Goal: Task Accomplishment & Management: Complete application form

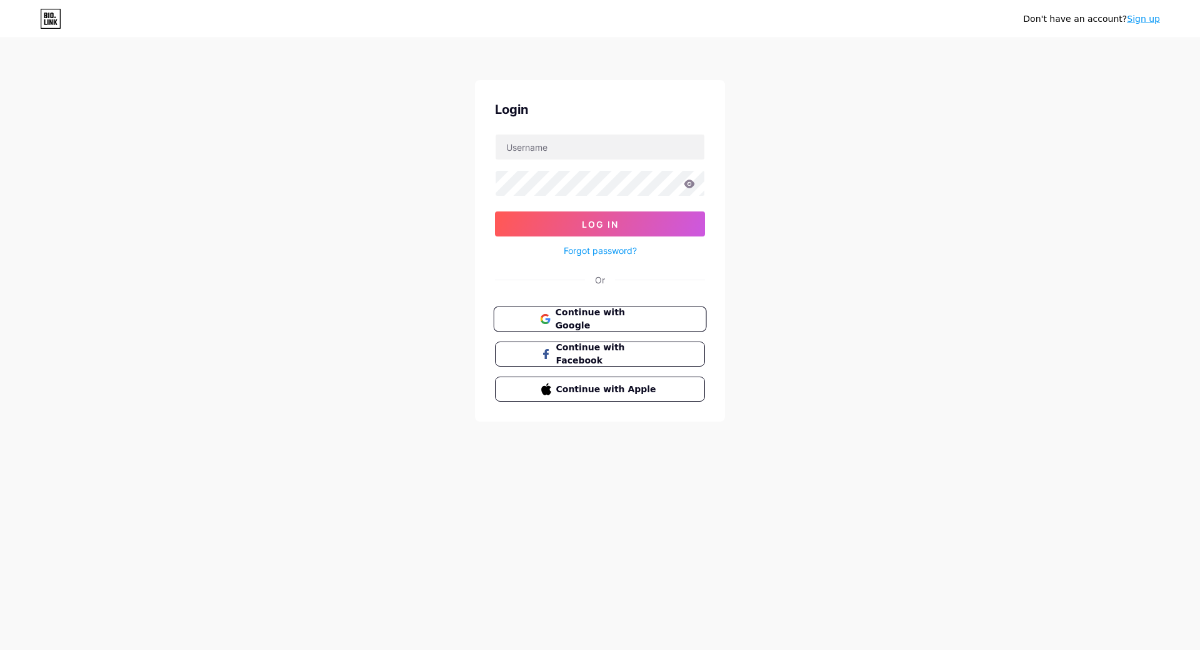
click at [648, 314] on span "Continue with Google" at bounding box center [607, 319] width 104 height 27
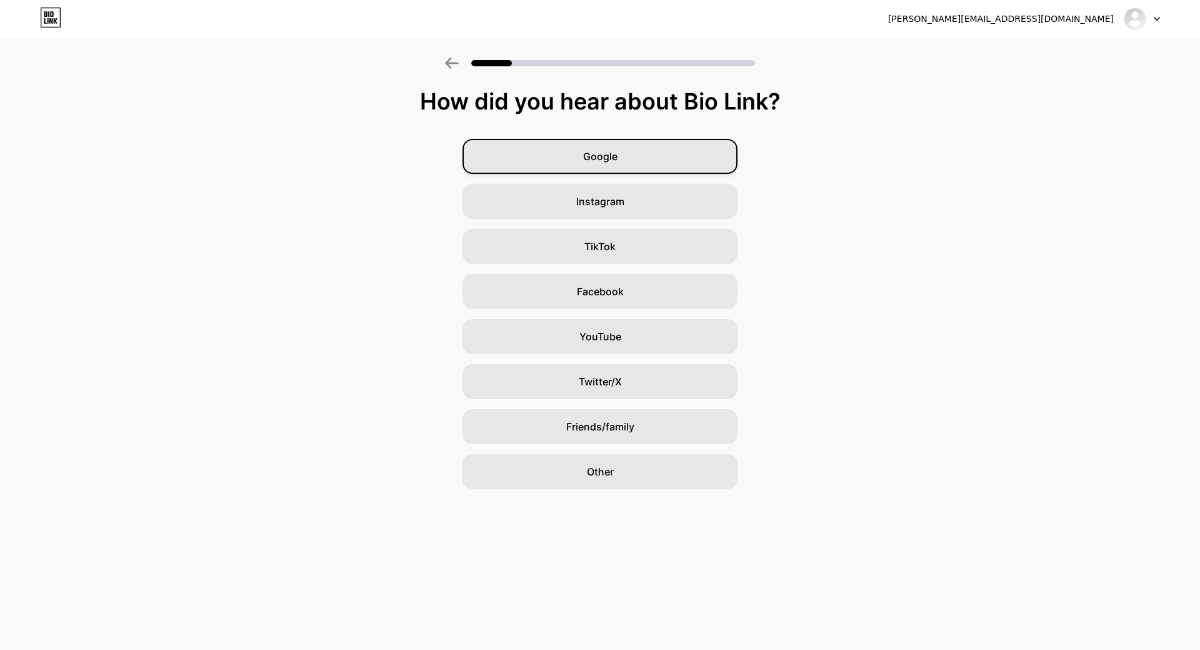
click at [642, 156] on div "Google" at bounding box center [600, 156] width 275 height 35
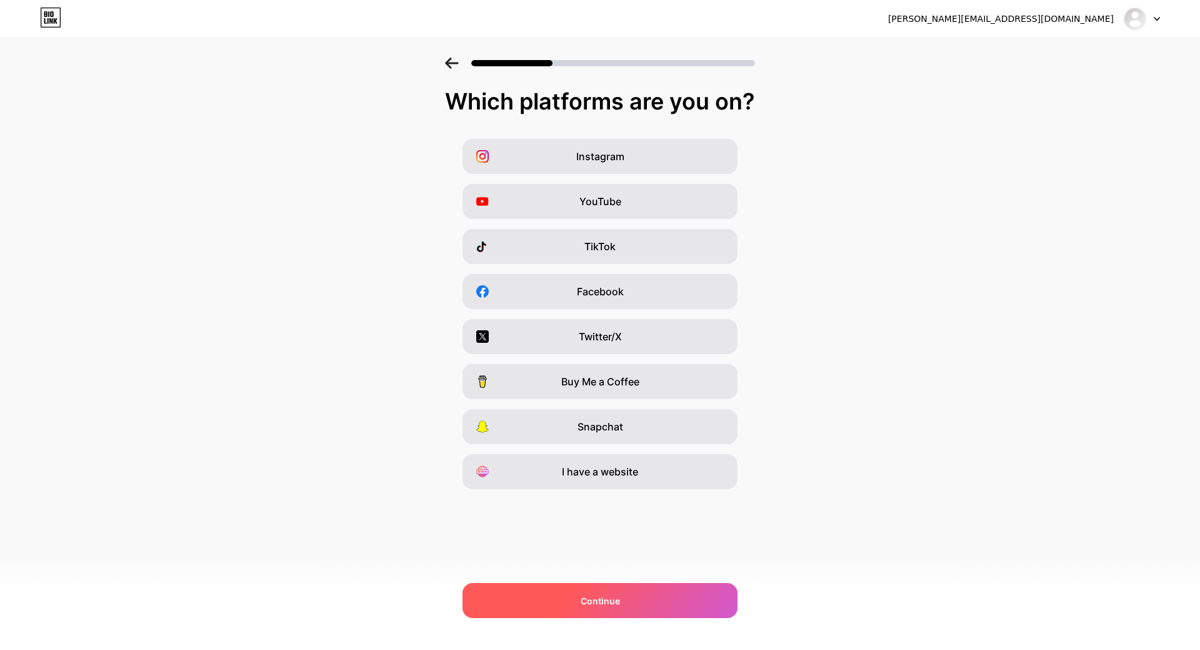
click at [617, 599] on span "Continue" at bounding box center [600, 600] width 39 height 13
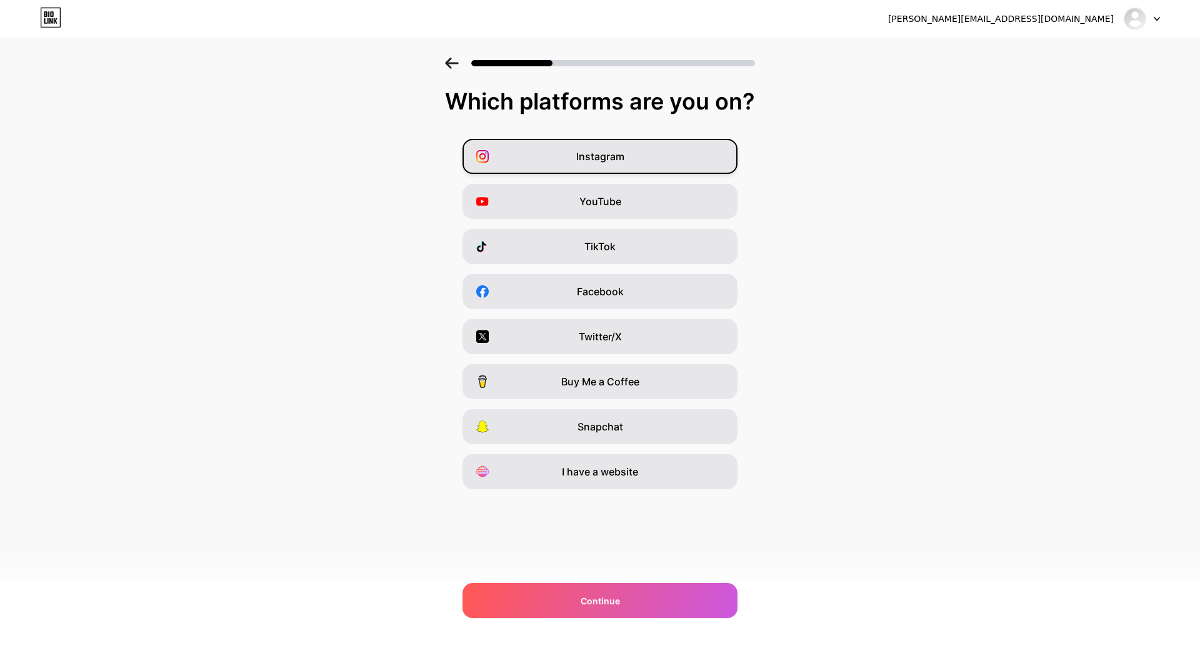
click at [649, 168] on div "Instagram" at bounding box center [600, 156] width 275 height 35
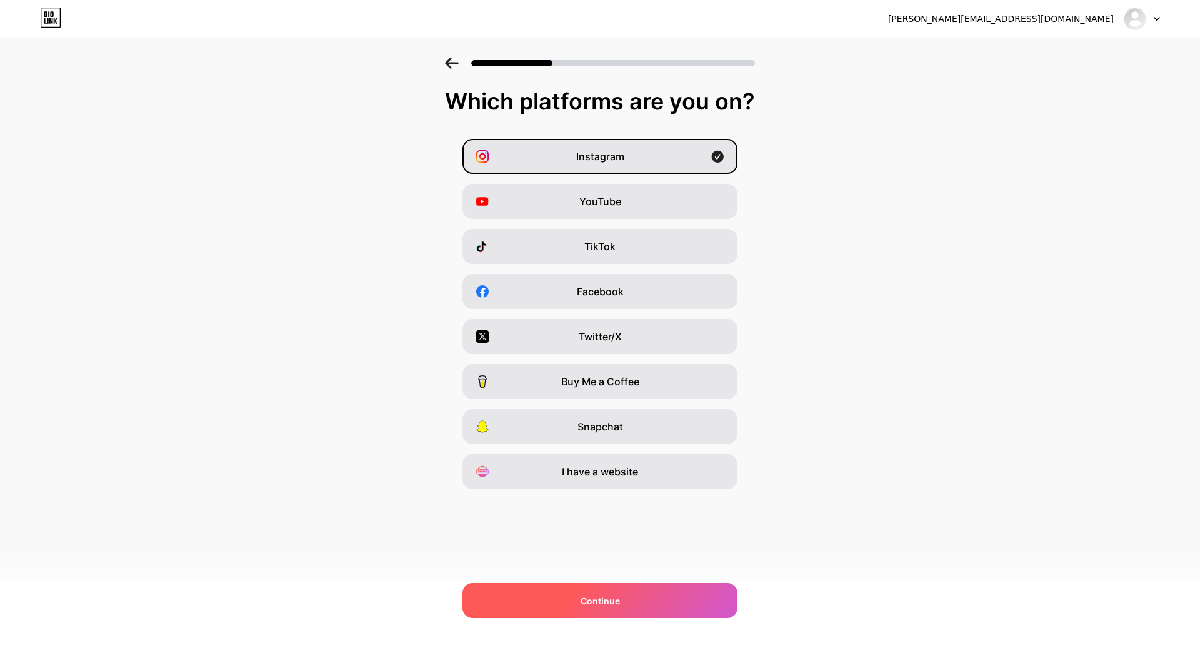
click at [623, 601] on div "Continue" at bounding box center [600, 600] width 275 height 35
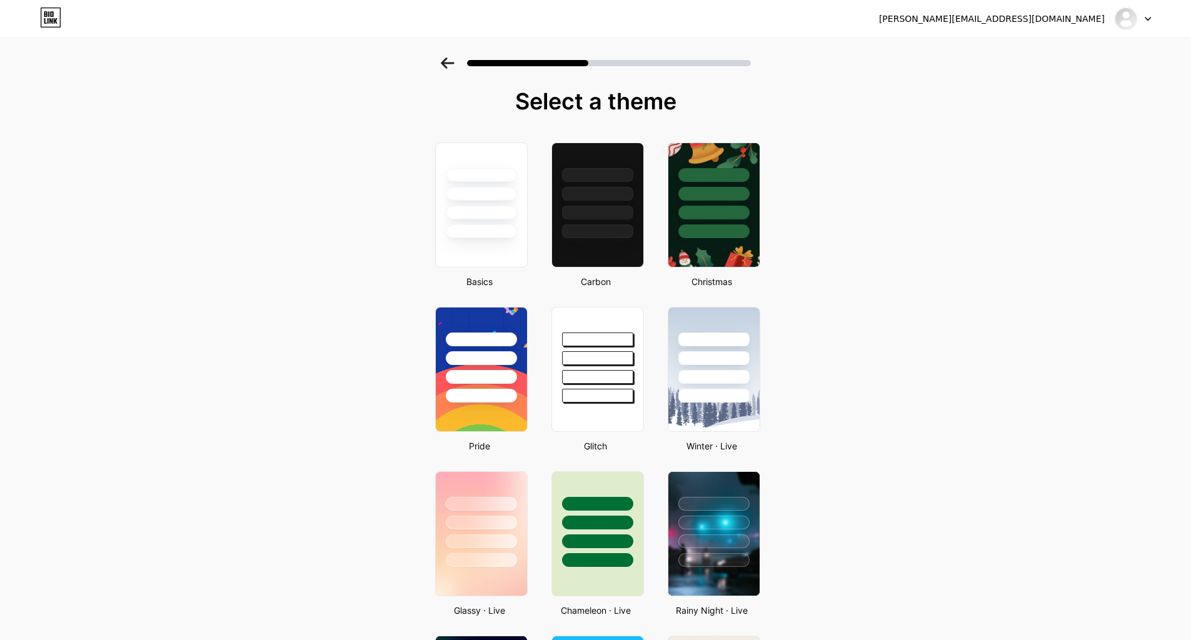
click at [441, 64] on div at bounding box center [595, 60] width 1191 height 44
click at [451, 64] on icon at bounding box center [448, 63] width 14 height 11
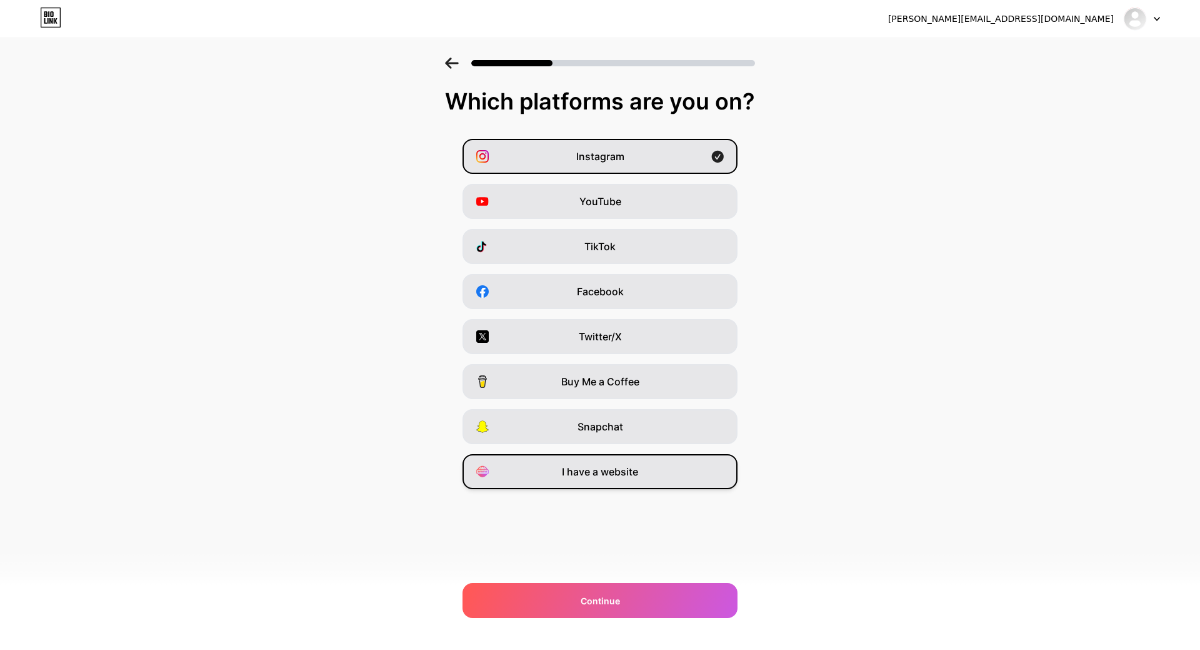
click at [624, 476] on span "I have a website" at bounding box center [600, 471] width 76 height 15
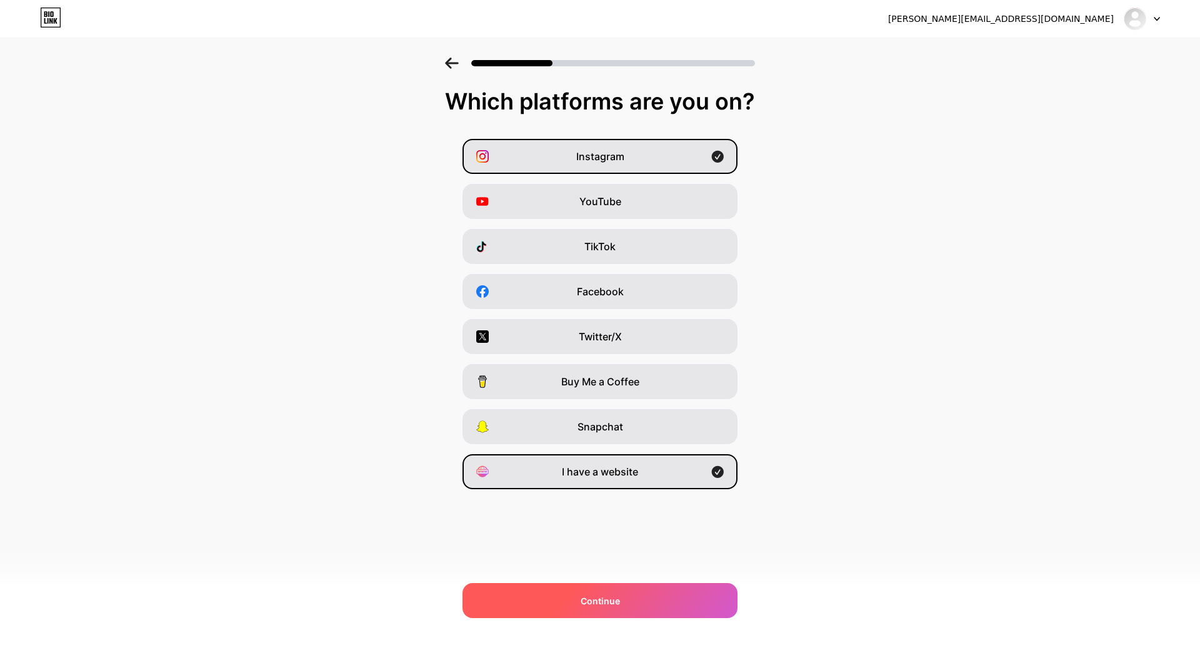
click at [602, 601] on span "Continue" at bounding box center [600, 600] width 39 height 13
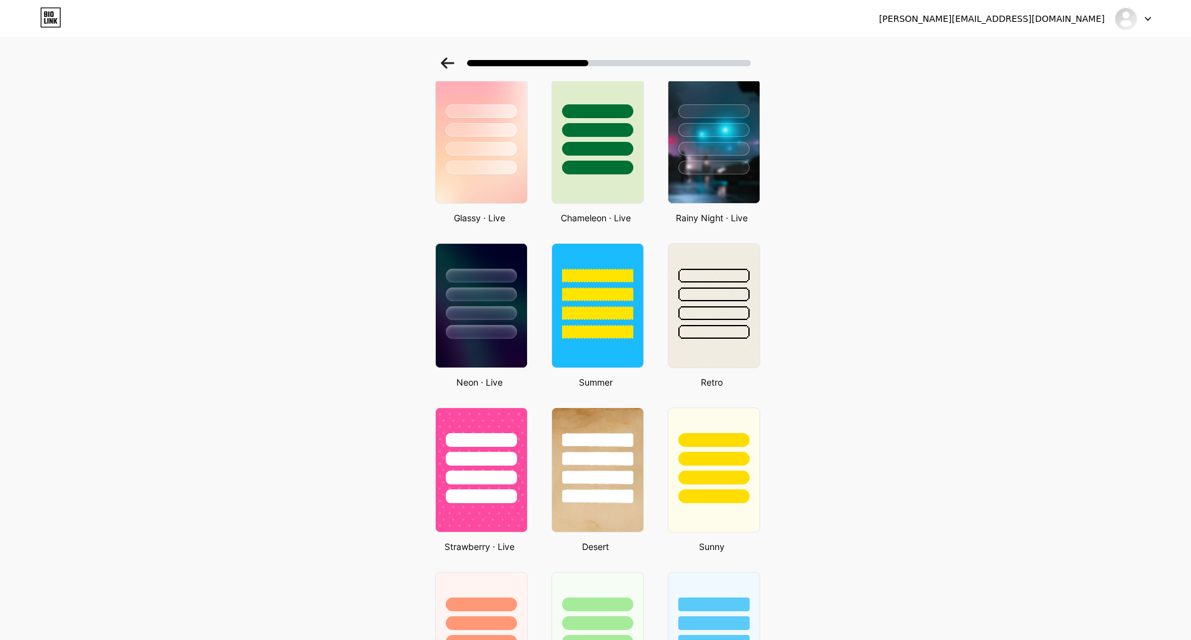
scroll to position [417, 0]
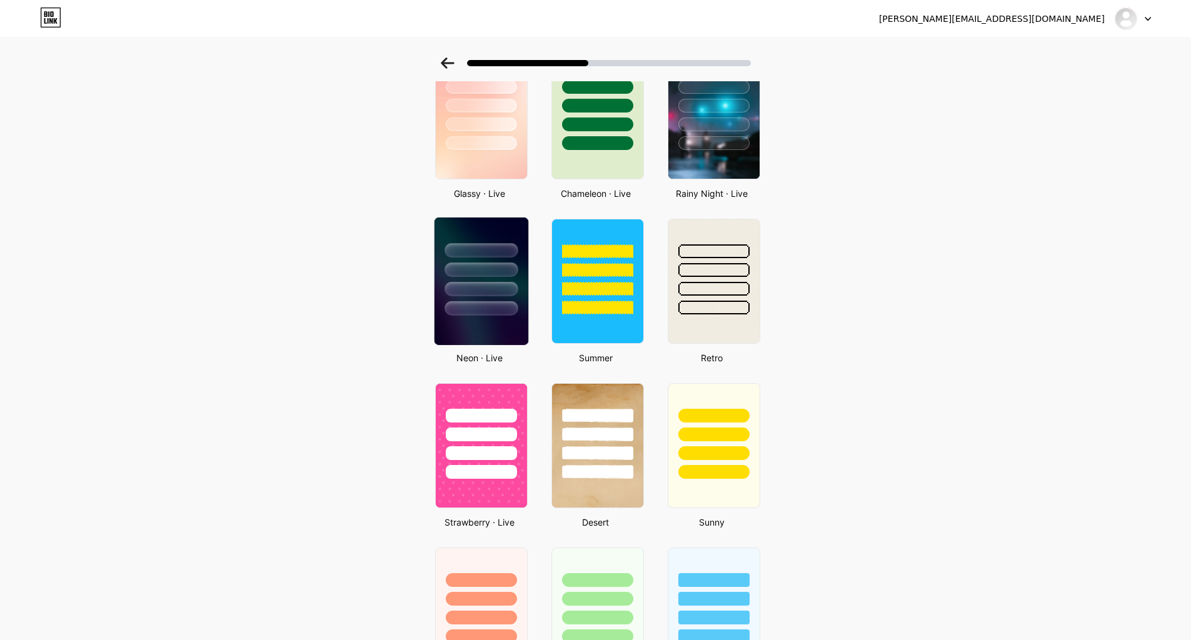
click at [466, 293] on div at bounding box center [481, 289] width 73 height 14
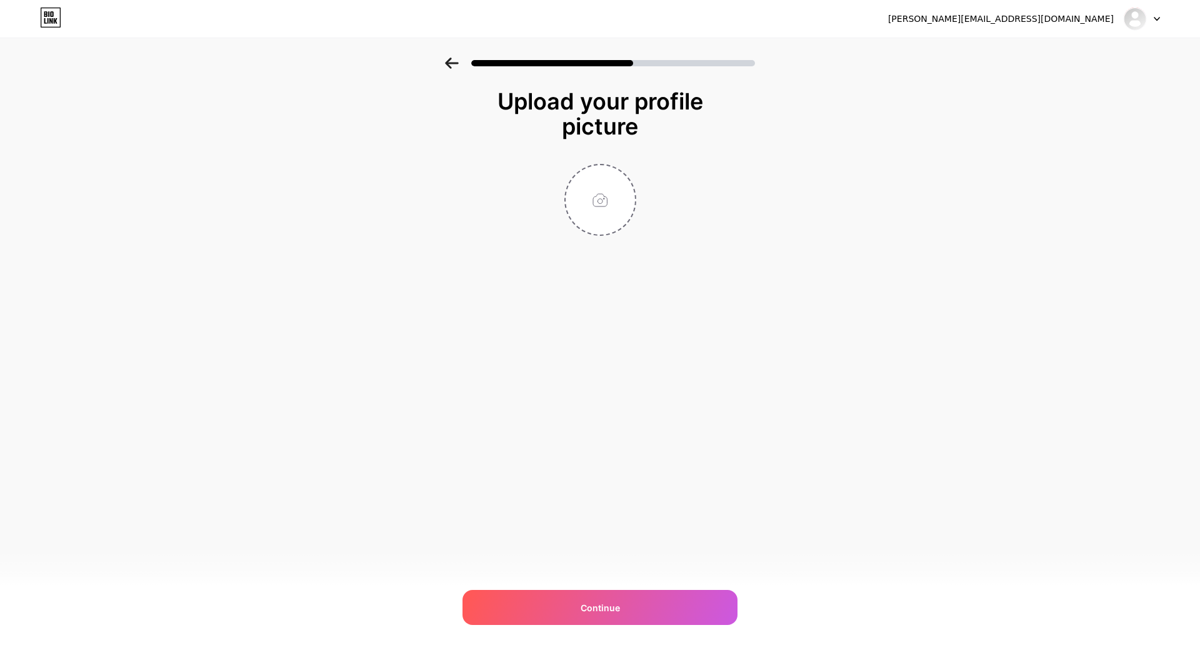
click at [448, 64] on icon at bounding box center [451, 63] width 13 height 11
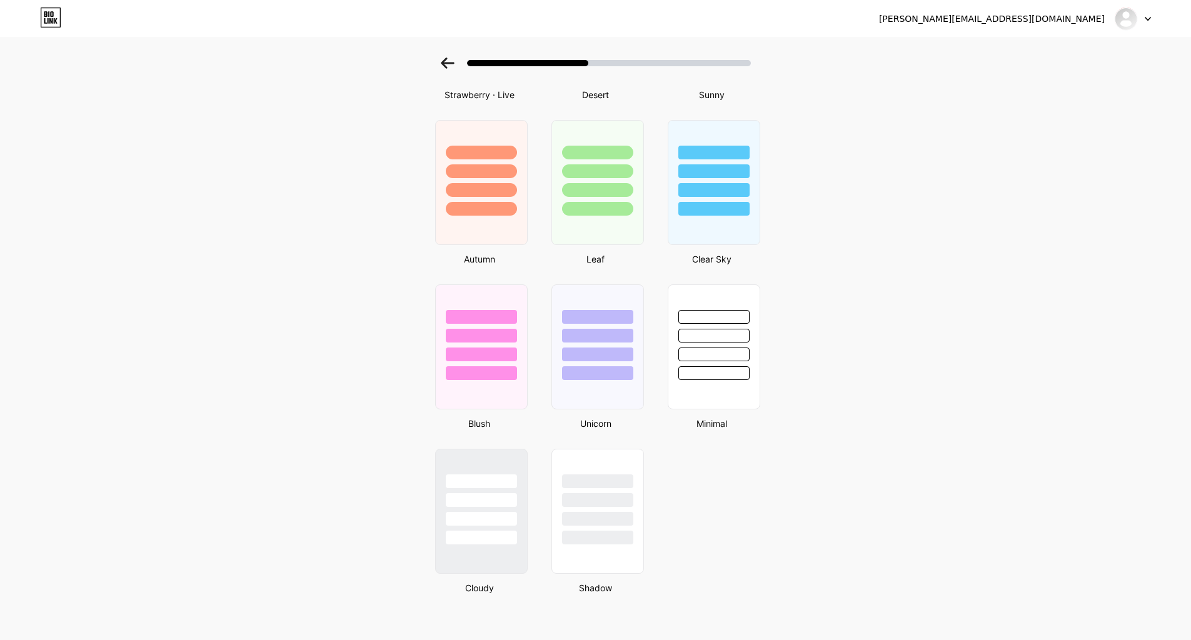
scroll to position [849, 0]
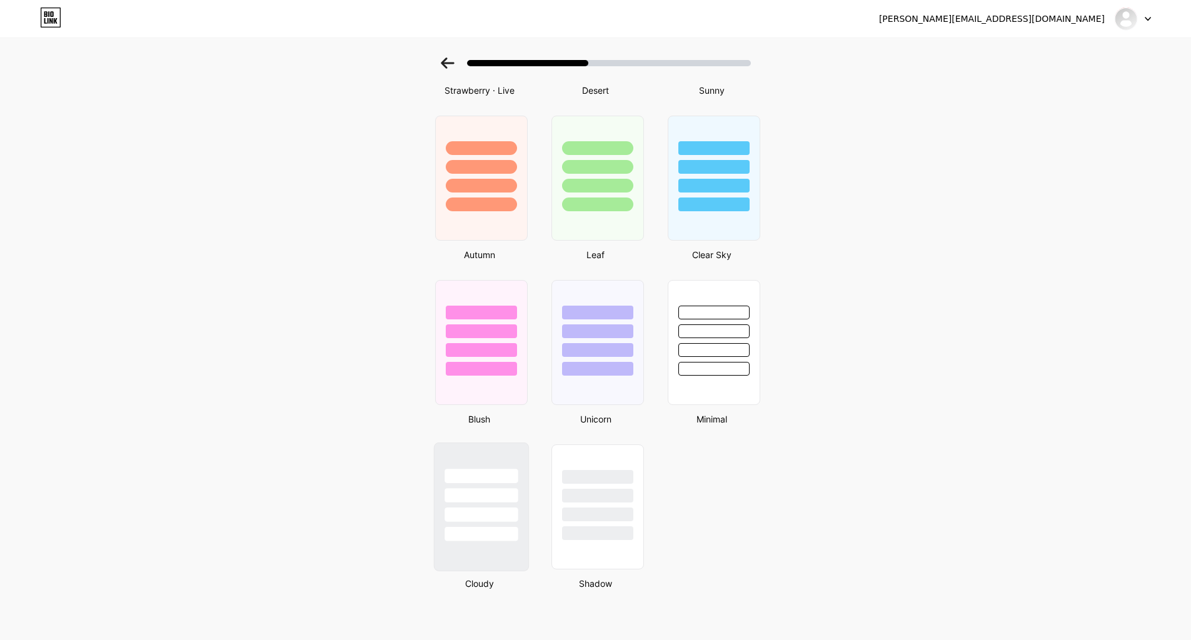
click at [478, 550] on div at bounding box center [480, 507] width 95 height 129
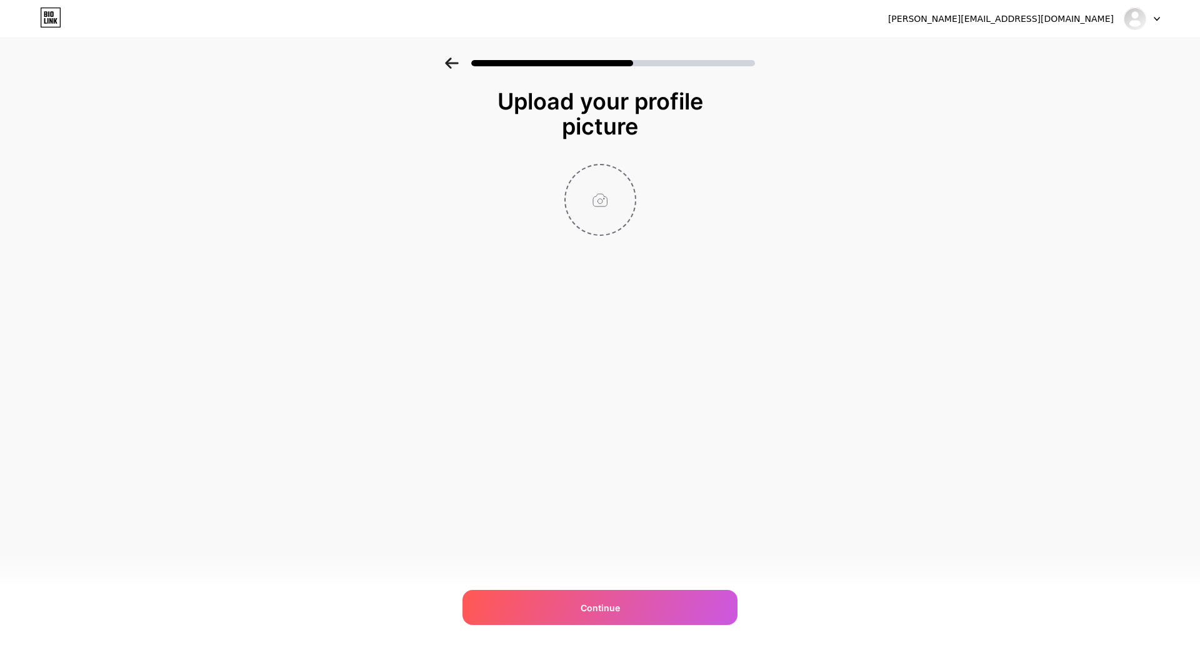
click at [598, 196] on input "file" at bounding box center [600, 199] width 69 height 69
type input "C:\fakepath\8f624f22-435c-4bbf-be8c-265d69dac198.jpg"
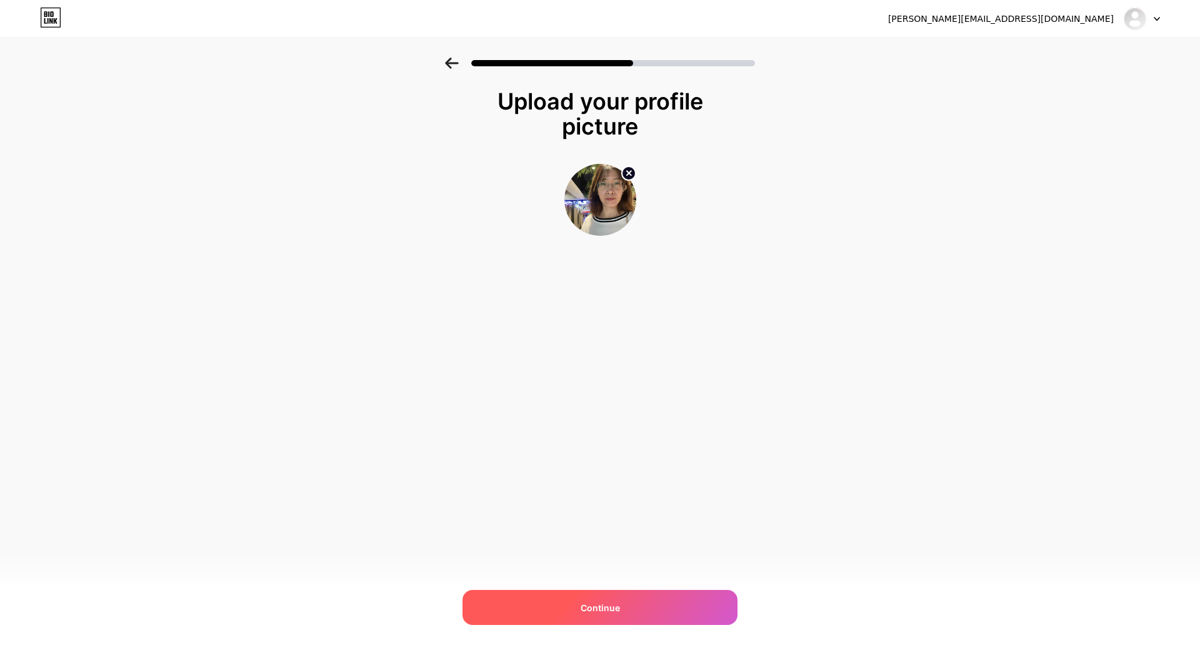
click at [600, 599] on div "Continue" at bounding box center [600, 607] width 275 height 35
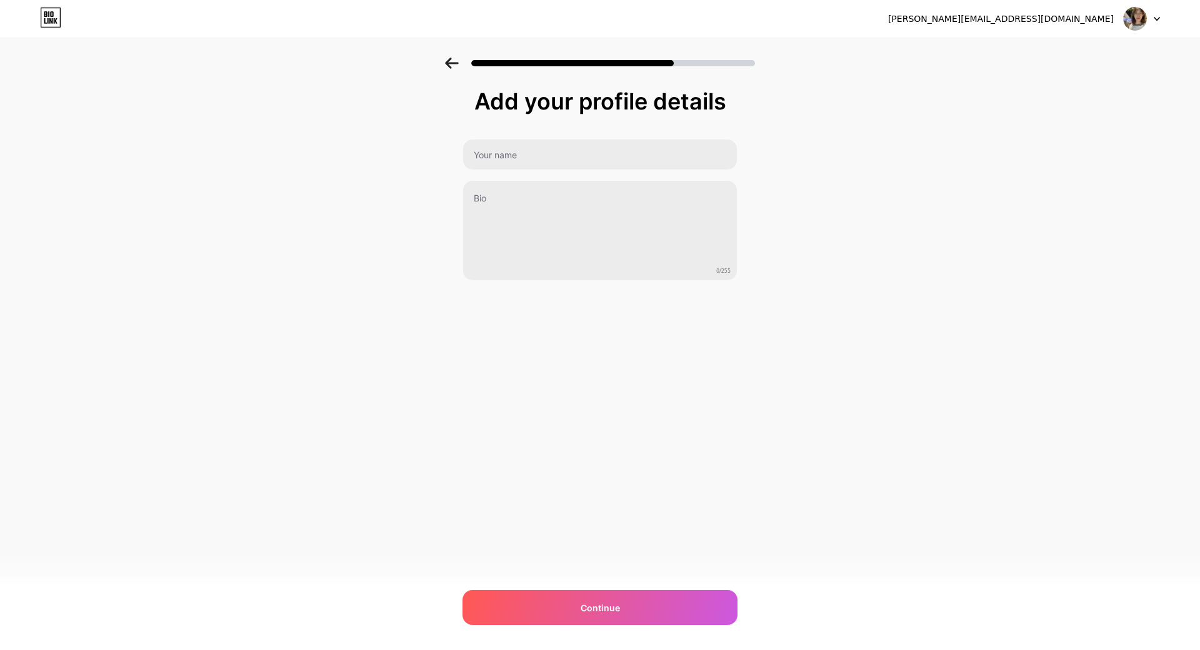
click at [449, 59] on icon at bounding box center [452, 63] width 14 height 11
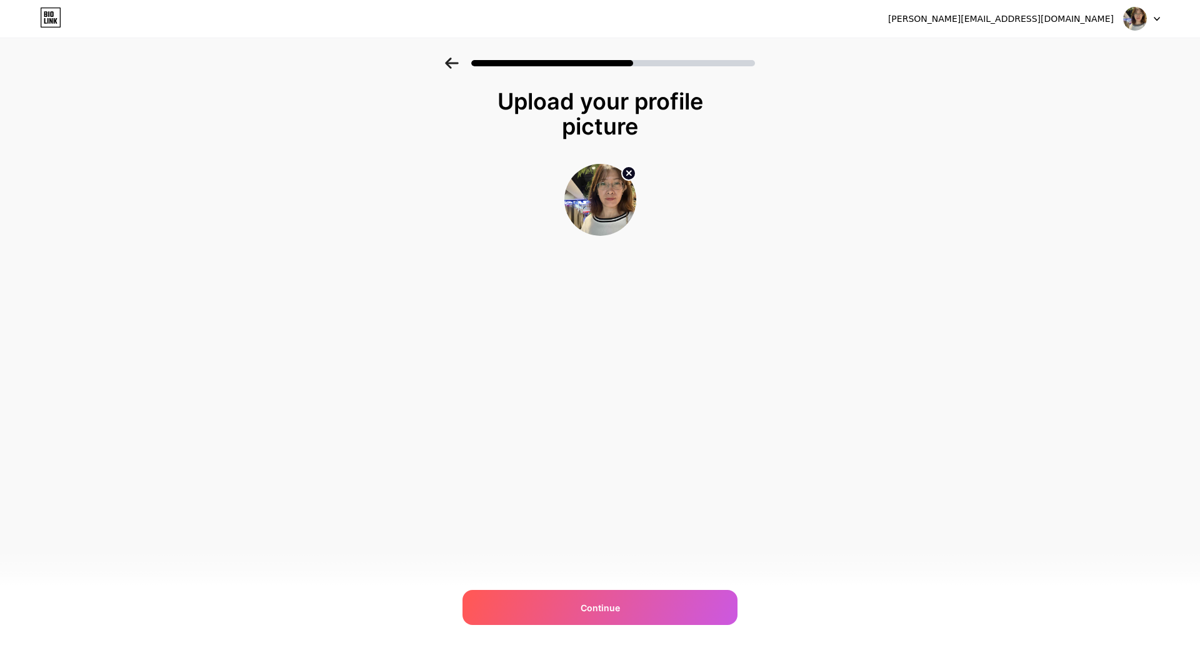
click at [623, 169] on circle at bounding box center [629, 173] width 14 height 14
click at [612, 206] on input "file" at bounding box center [600, 199] width 69 height 69
type input "C:\fakepath\d50d79f3-6c75-464b-b463-3541cd7ba2c3.jpg"
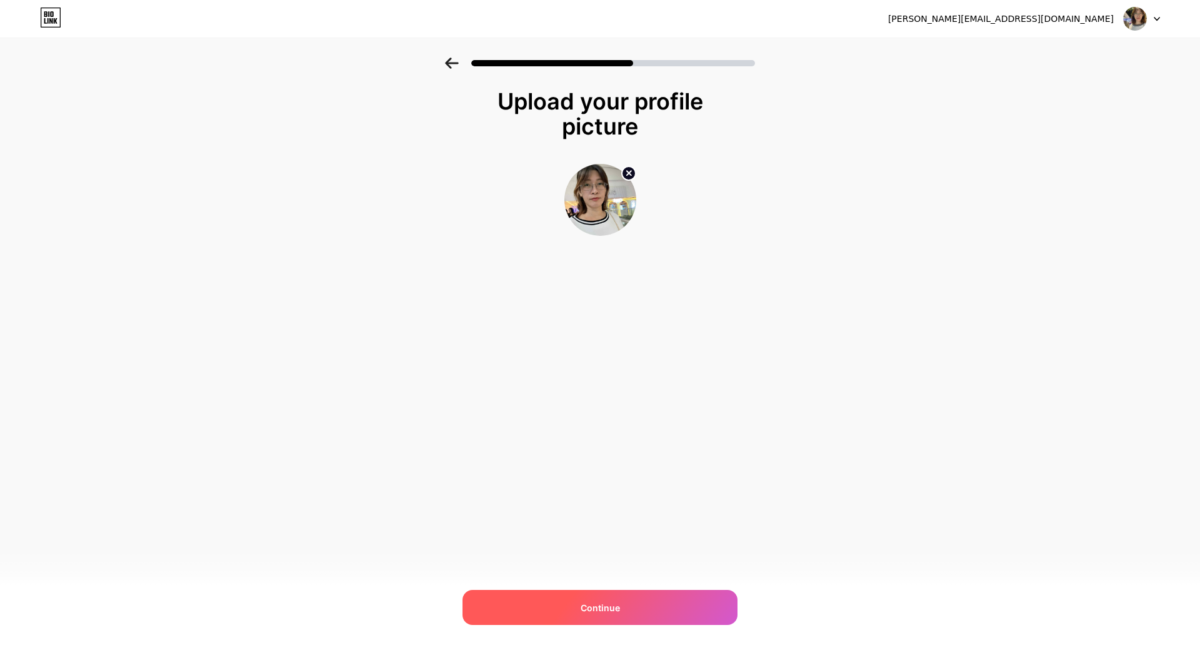
click at [587, 596] on div "Continue" at bounding box center [600, 607] width 275 height 35
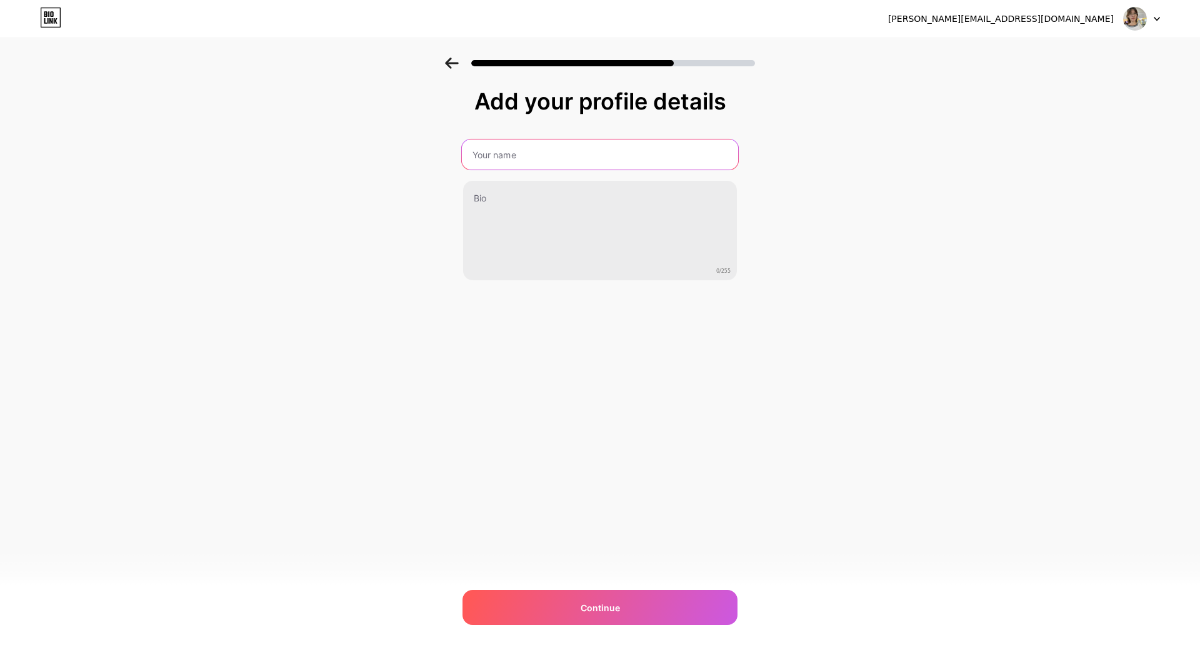
click at [524, 166] on input "text" at bounding box center [600, 154] width 276 height 30
click at [470, 156] on input "Melanie Obmerga" at bounding box center [600, 154] width 276 height 30
type input "Nix Obmerga"
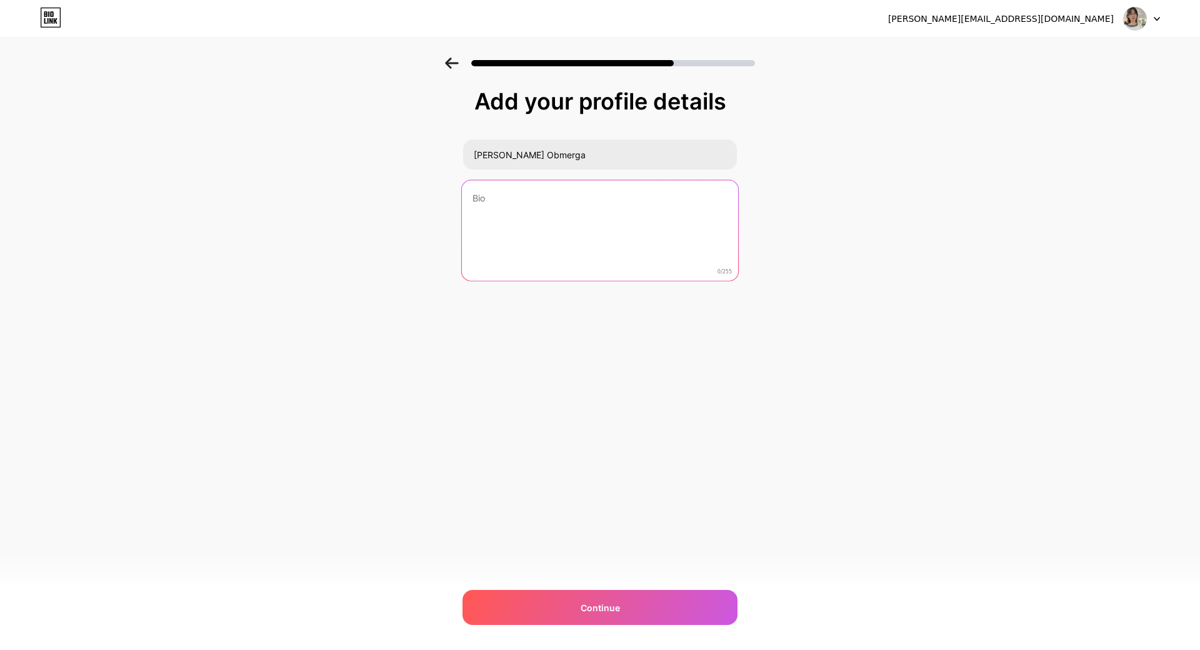
click at [533, 223] on textarea at bounding box center [600, 231] width 276 height 102
type textarea "v"
type textarea "Virtual Assistant"
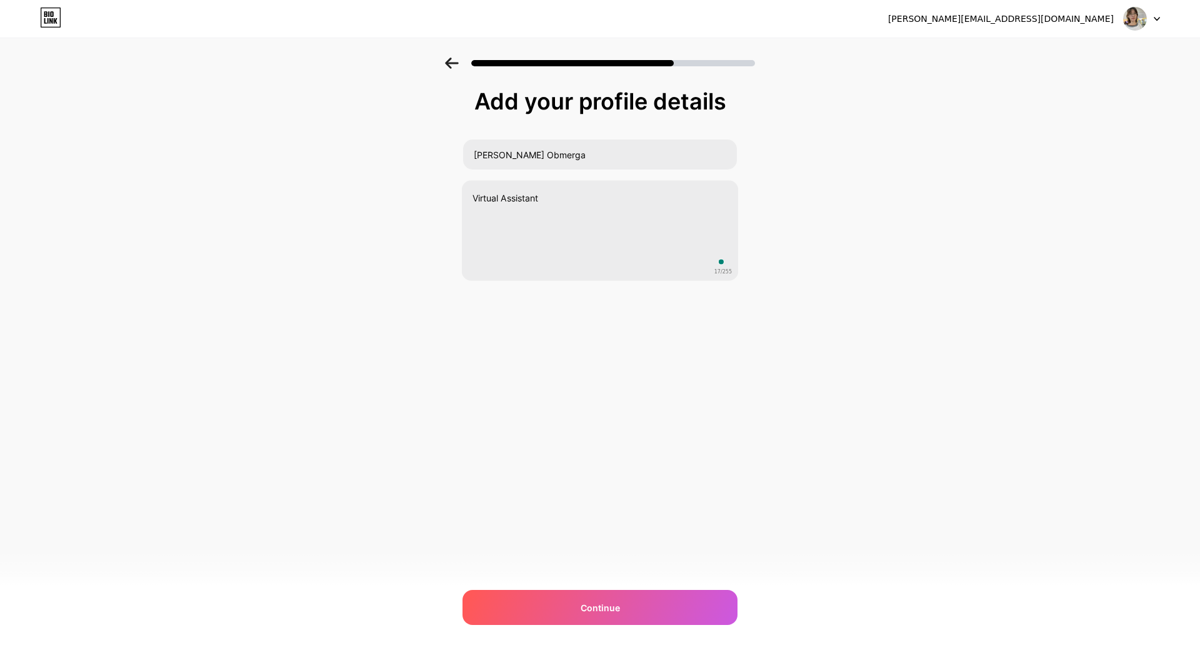
click at [858, 383] on div "melanie.obmerga12@gmail.com Logout Link Copied Add your profile details Nix Obm…" at bounding box center [600, 325] width 1200 height 650
click at [768, 308] on div "Add your profile details Nix Obmerga Virtual Assistant 17/255 Continue Error" at bounding box center [600, 201] width 1200 height 286
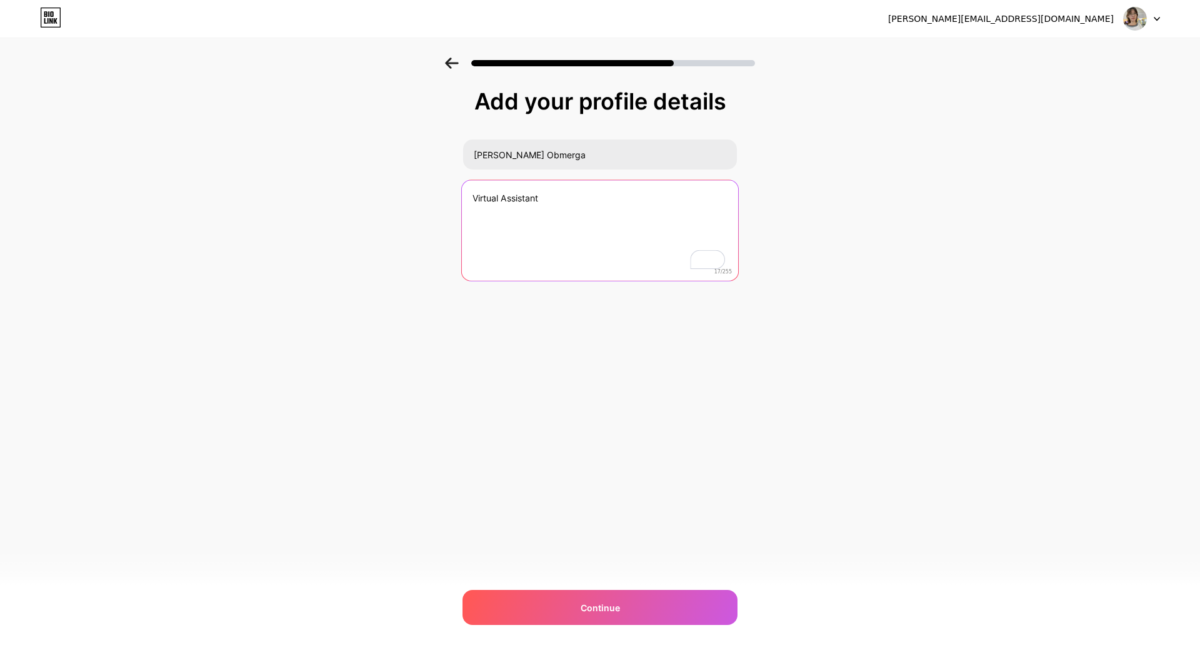
click at [530, 193] on textarea "Virtual Assistant" at bounding box center [600, 231] width 276 height 102
click at [576, 194] on textarea "Virtual Assistant" at bounding box center [600, 231] width 276 height 102
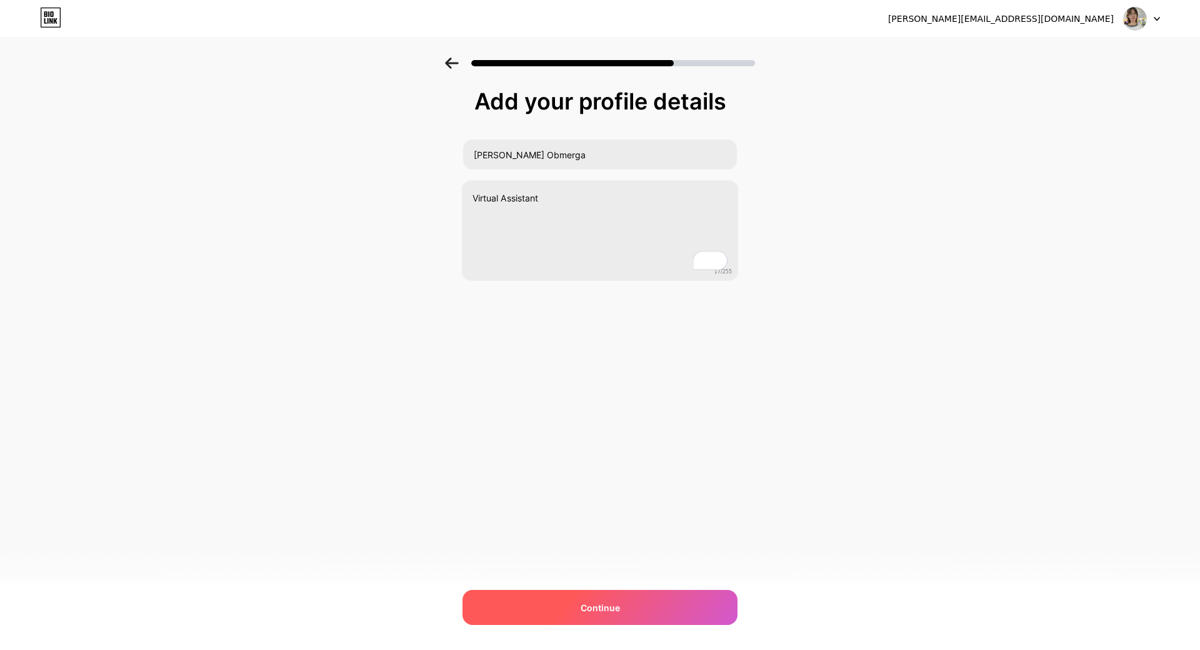
click at [608, 603] on span "Continue" at bounding box center [600, 607] width 39 height 13
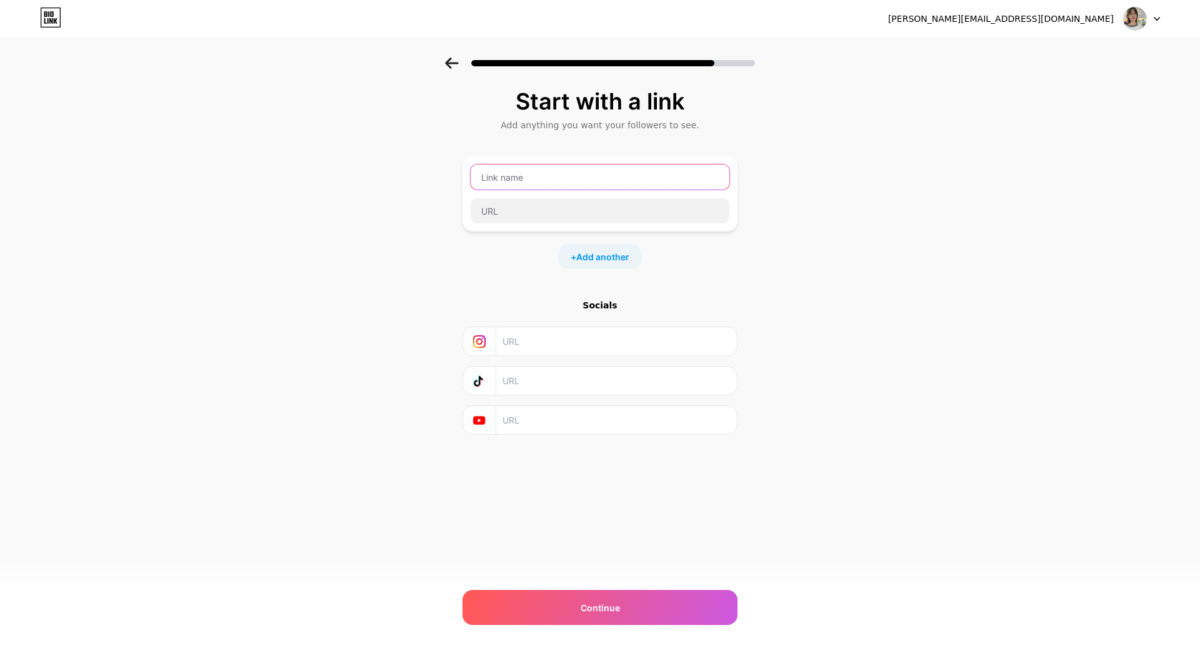
click at [540, 178] on input "text" at bounding box center [600, 176] width 259 height 25
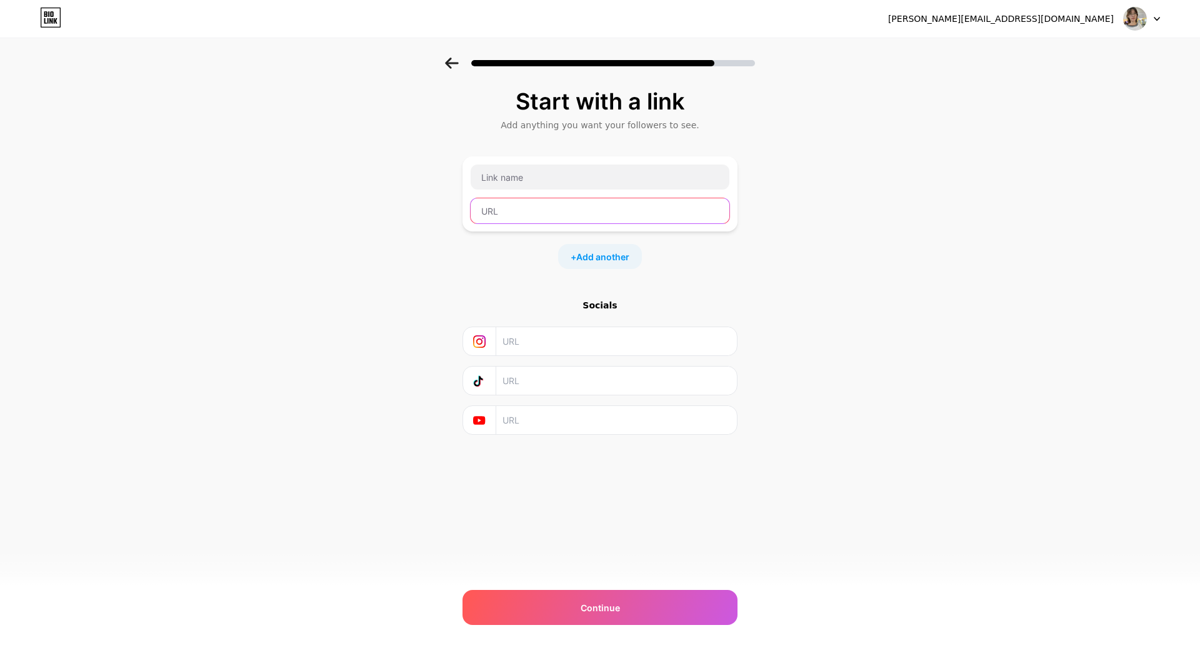
click at [525, 211] on input "text" at bounding box center [600, 210] width 259 height 25
type input "Online Profile"
click at [487, 256] on div "+ Add another" at bounding box center [600, 256] width 275 height 25
drag, startPoint x: 547, startPoint y: 214, endPoint x: 470, endPoint y: 210, distance: 77.7
click at [470, 210] on div "Online Profile" at bounding box center [600, 193] width 275 height 75
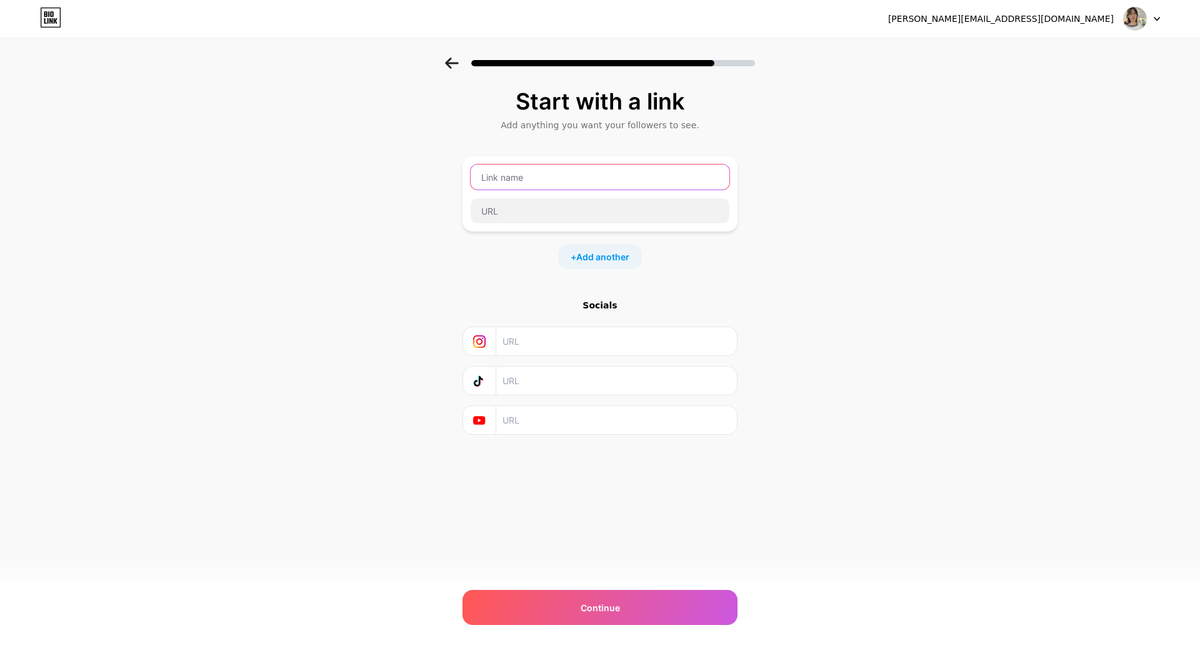
click at [543, 175] on input "text" at bounding box center [600, 176] width 259 height 25
paste input "Online Profile"
type input "Online Profile"
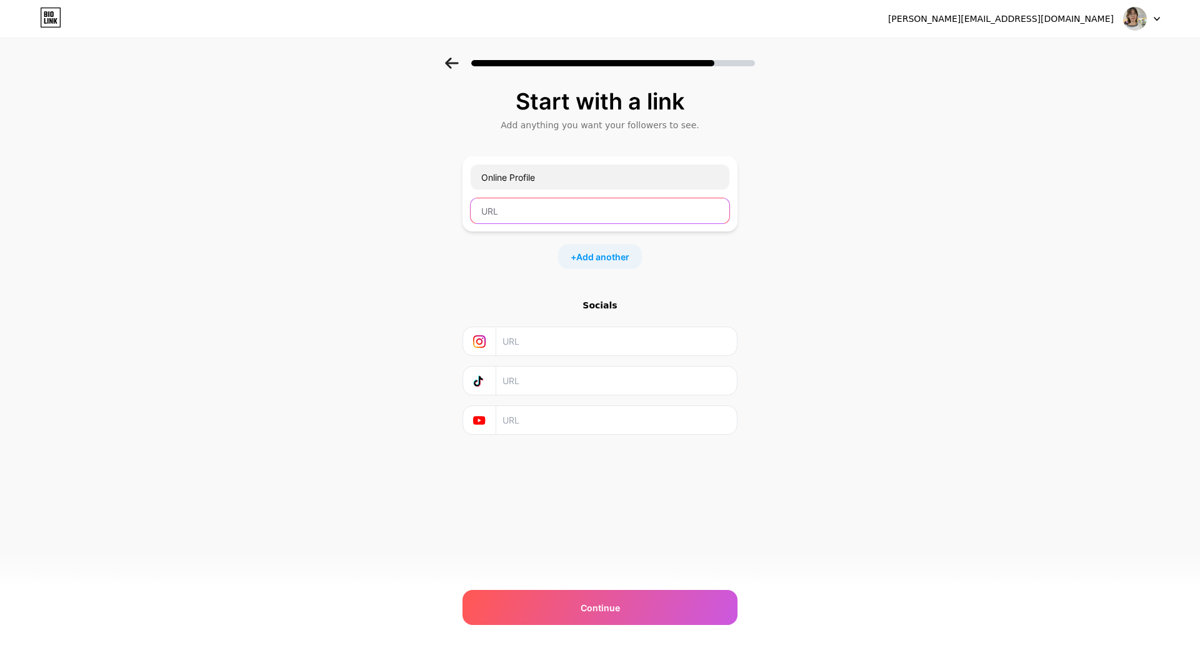
click at [570, 216] on input "text" at bounding box center [600, 210] width 259 height 25
paste input "https://www.canva.com/design/DAGzVi1EDJ4/sgrgD5ArigFSg3TfHw__mw/edit?utm_conten…"
type input "https://www.canva.com/design/DAGzVi1EDJ4/sgrgD5ArigFSg3TfHw__mw/edit?utm_conten…"
click at [830, 314] on div "Start with a link Add anything you want your followers to see. Online Profile h…" at bounding box center [600, 278] width 1200 height 440
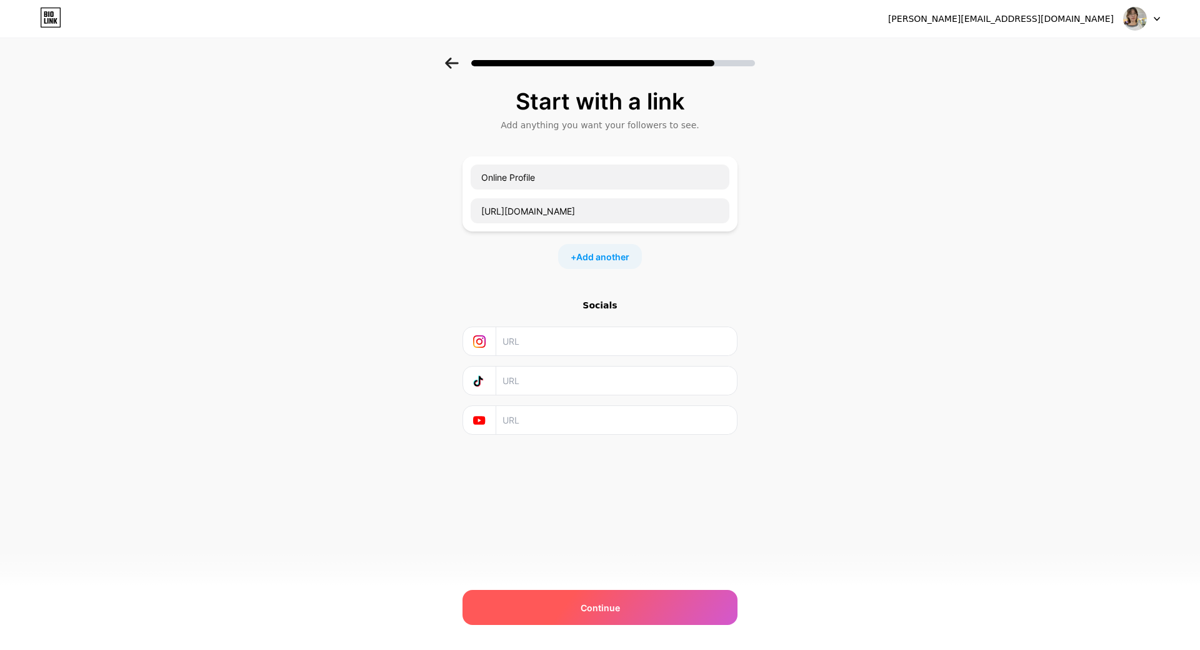
scroll to position [0, 0]
click at [570, 601] on div "Continue" at bounding box center [600, 607] width 275 height 35
click at [625, 605] on div "Continue" at bounding box center [600, 607] width 275 height 35
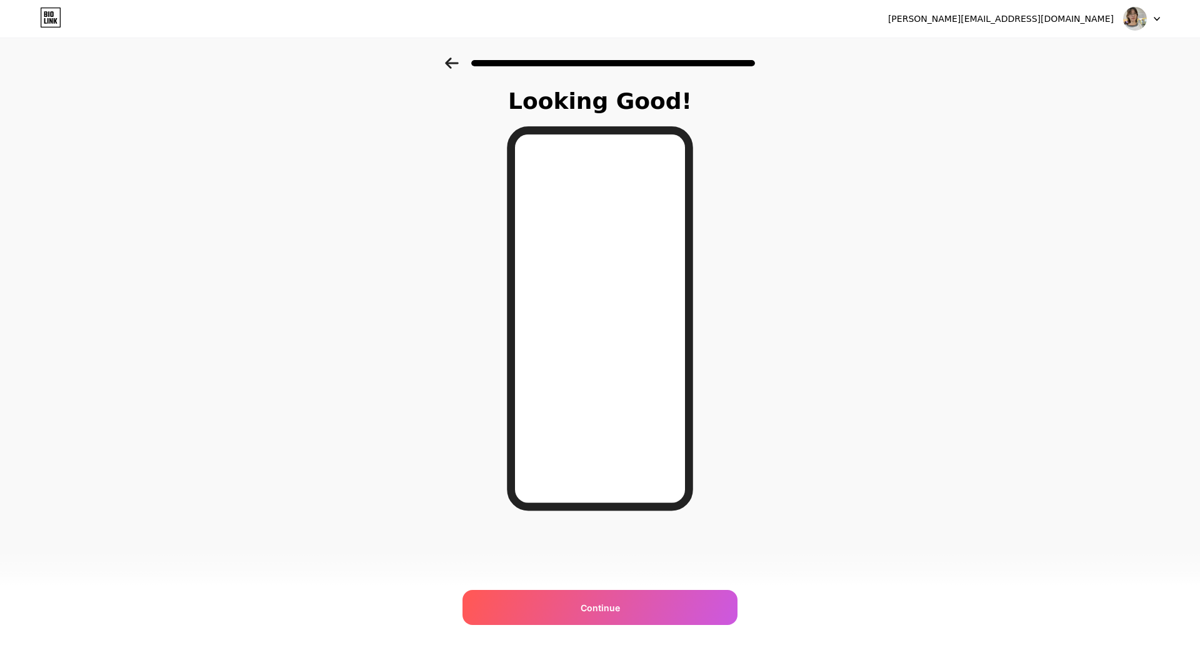
click at [633, 615] on div "Continue" at bounding box center [600, 607] width 275 height 35
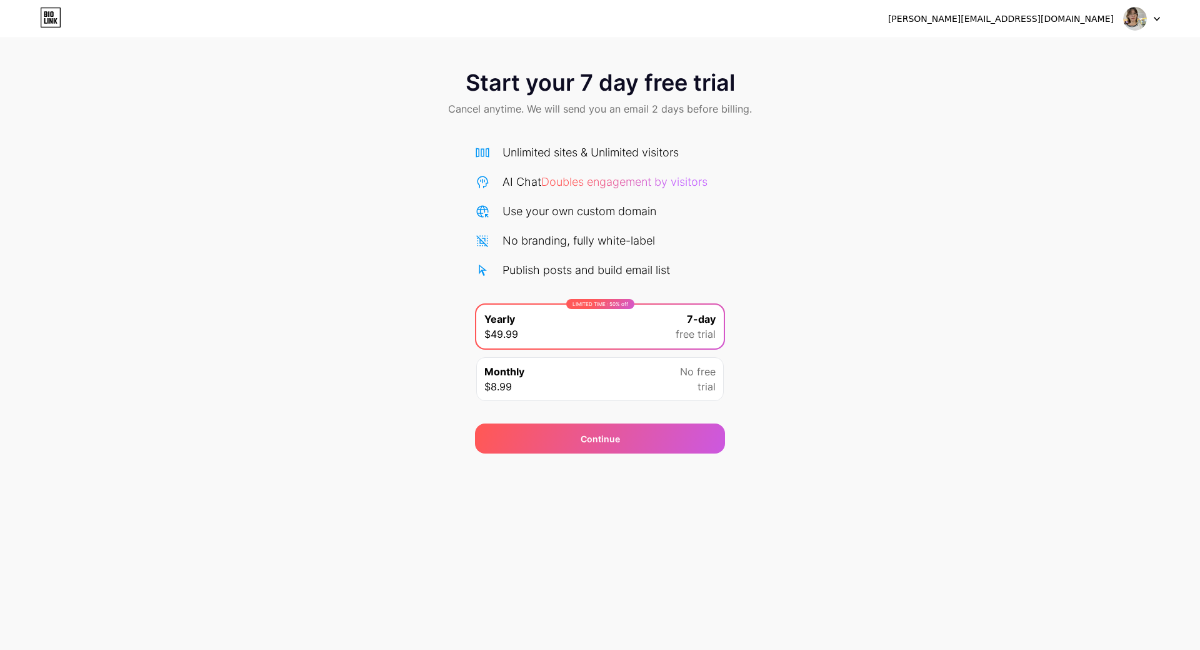
click at [1150, 20] on div at bounding box center [1142, 19] width 36 height 23
click at [906, 208] on div "Start your 7 day free trial Cancel anytime. We will send you an email 2 days be…" at bounding box center [600, 256] width 1200 height 396
click at [656, 125] on div "Start your 7 day free trial Cancel anytime. We will send you an email 2 days be…" at bounding box center [600, 95] width 1200 height 74
click at [591, 314] on div "LIMITED TIME : 50% off Yearly $49.99 7-day free trial" at bounding box center [600, 327] width 248 height 44
click at [843, 341] on div "Start your 7 day free trial Cancel anytime. We will send you an email 2 days be…" at bounding box center [600, 256] width 1200 height 396
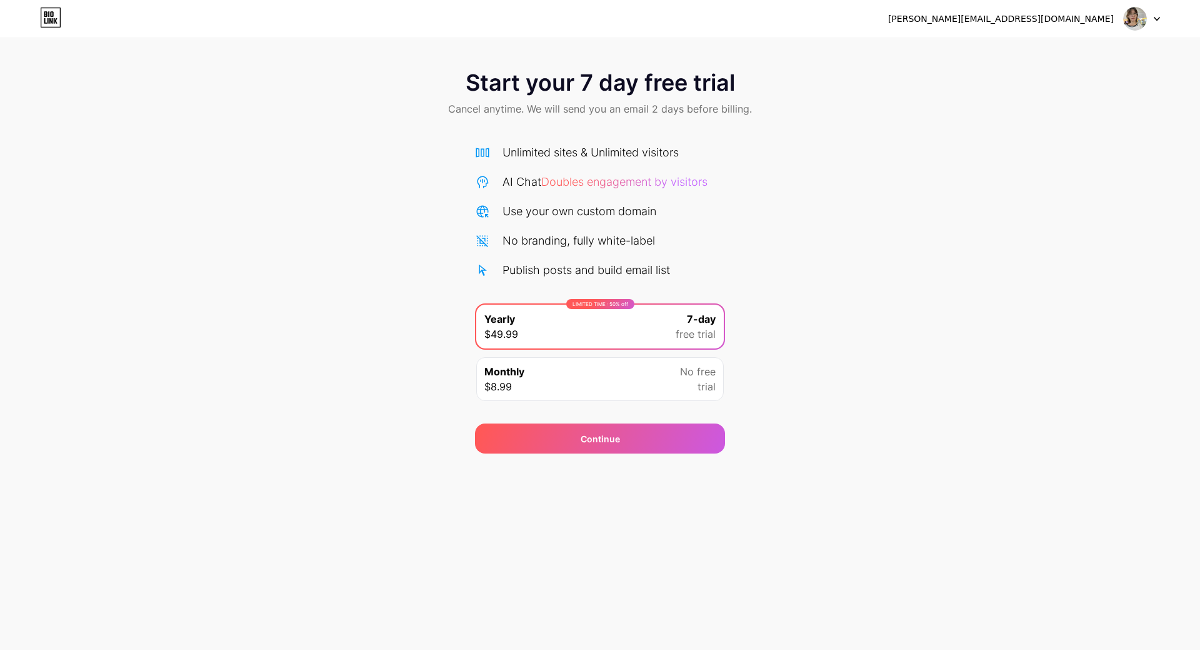
click at [675, 380] on div "Monthly $8.99 No free trial" at bounding box center [600, 379] width 248 height 44
click at [674, 329] on div "LIMITED TIME : 50% off Yearly $49.99 7-day free trial" at bounding box center [600, 327] width 248 height 44
click at [843, 368] on div "Start your 7 day free trial Cancel anytime. We will send you an email 2 days be…" at bounding box center [600, 256] width 1200 height 396
click at [680, 377] on div "Monthly $8.99 No free trial" at bounding box center [600, 379] width 248 height 44
click at [1152, 21] on div at bounding box center [1142, 19] width 36 height 23
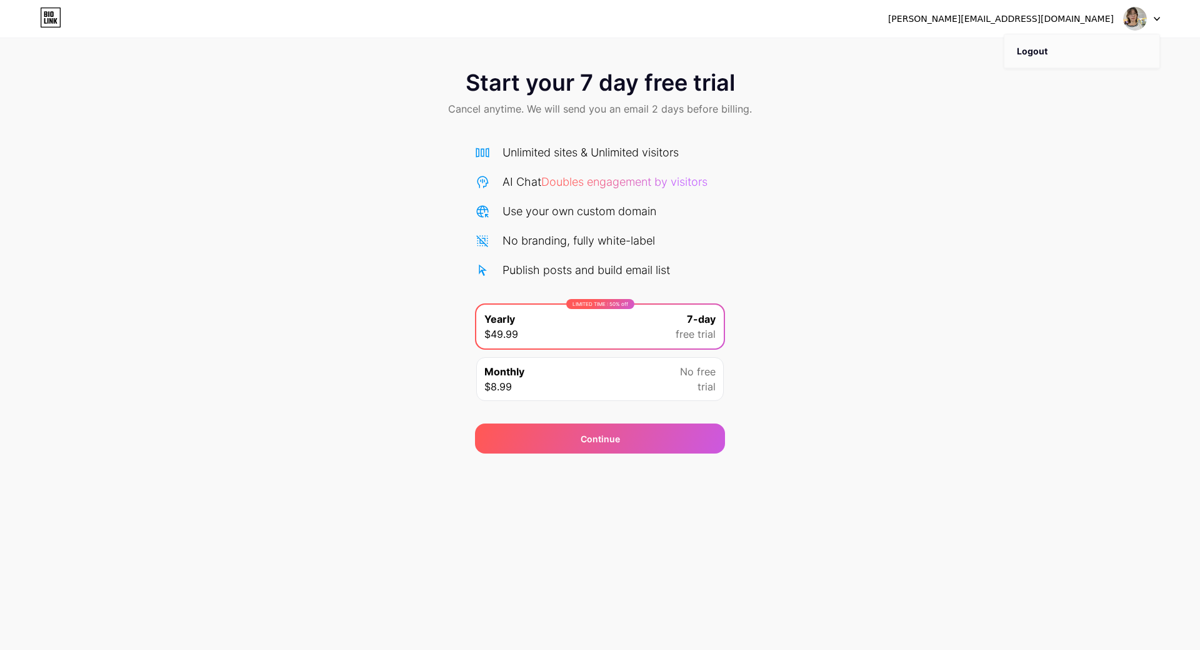
click at [1033, 54] on li "Logout" at bounding box center [1082, 51] width 155 height 34
